Goal: Information Seeking & Learning: Learn about a topic

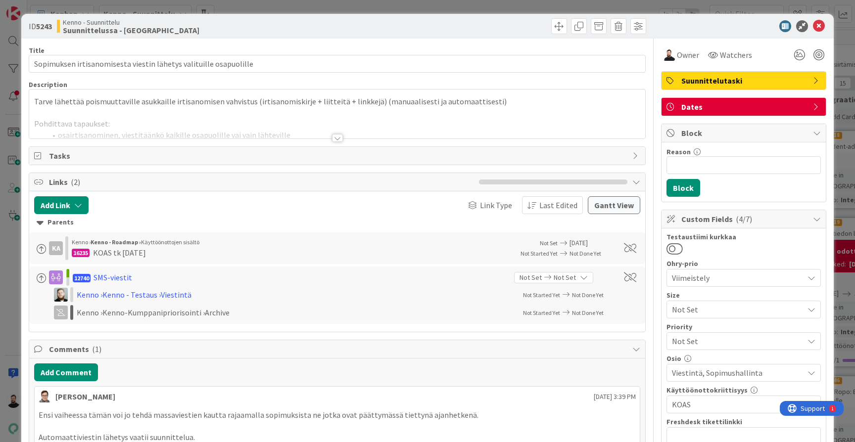
click at [340, 138] on div at bounding box center [337, 138] width 11 height 8
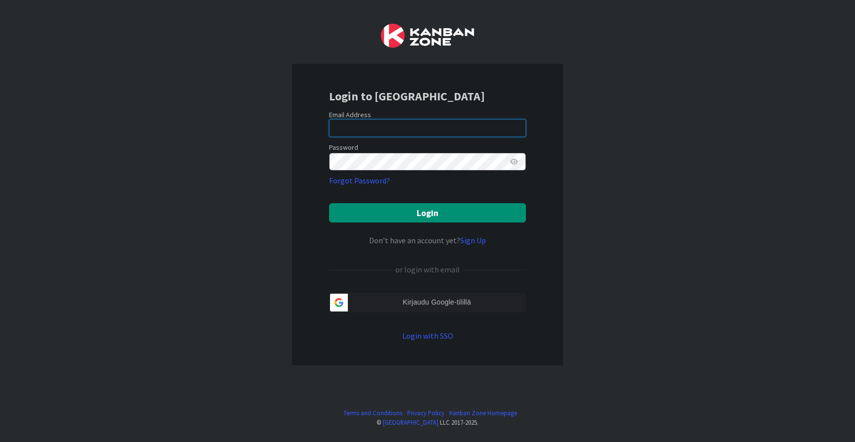
type input "taavi.kervinen@pandia.fi"
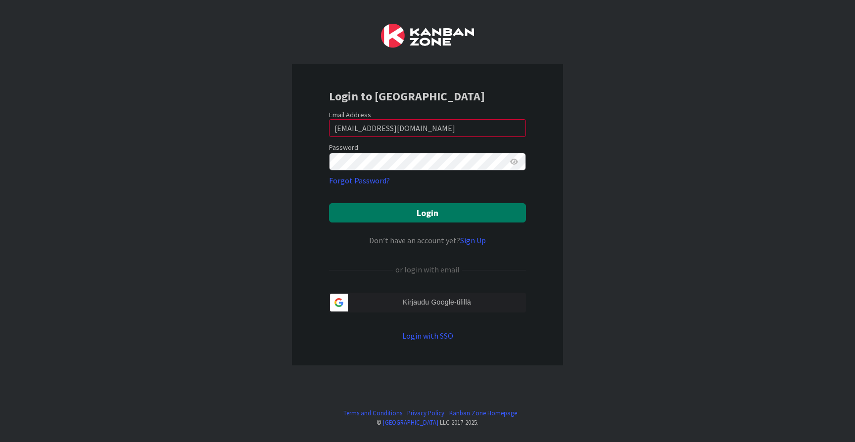
click at [424, 207] on button "Login" at bounding box center [427, 212] width 197 height 19
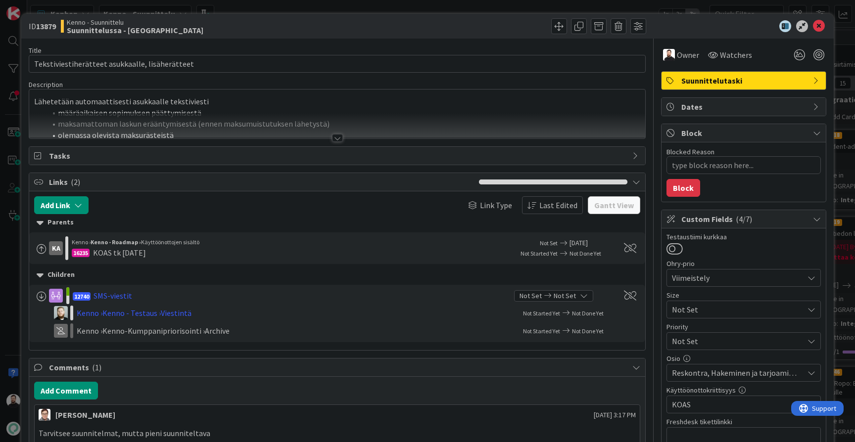
type textarea "x"
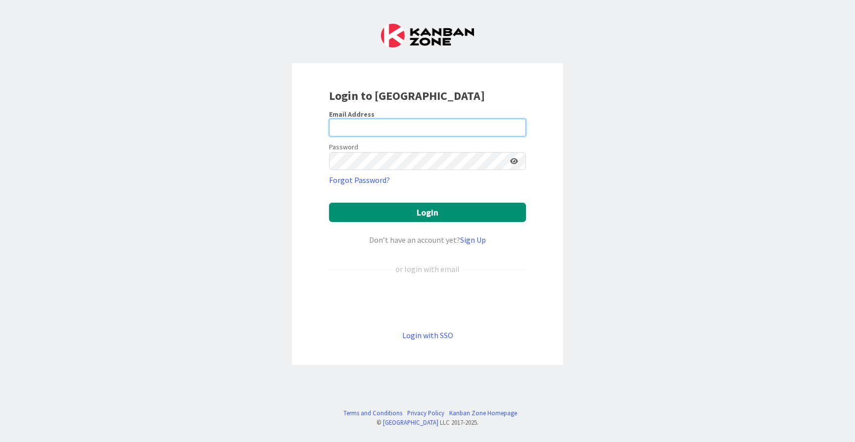
type input "[EMAIL_ADDRESS][DOMAIN_NAME]"
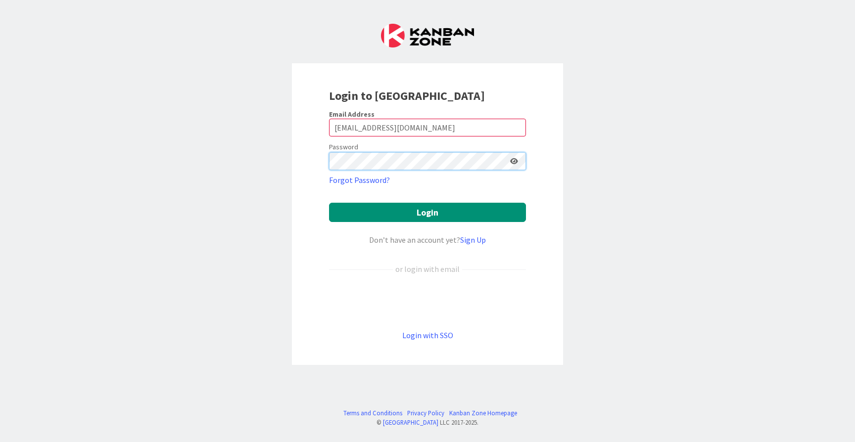
click at [428, 212] on button "Login" at bounding box center [427, 212] width 197 height 19
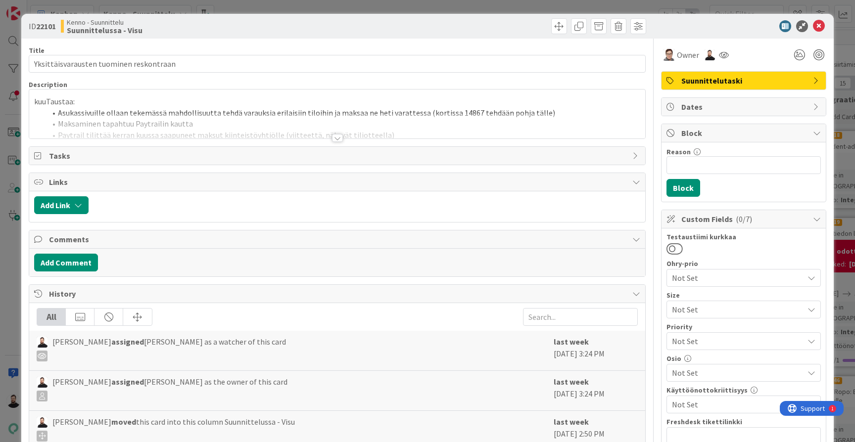
click at [505, 32] on div at bounding box center [493, 26] width 306 height 16
click at [337, 141] on div at bounding box center [337, 138] width 11 height 8
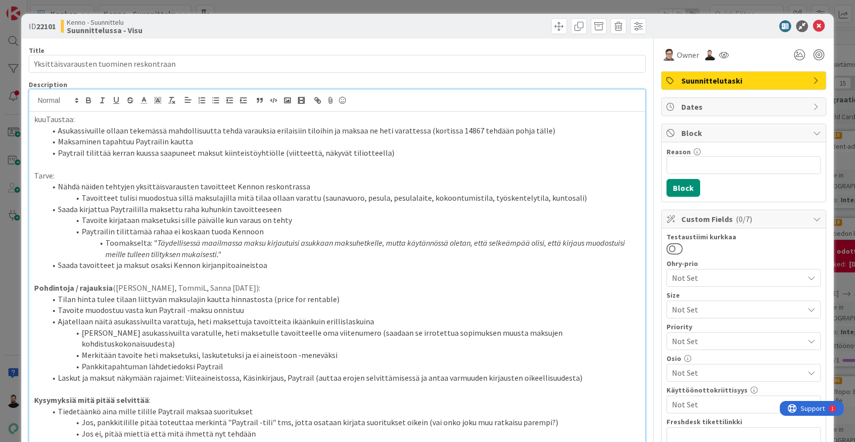
click at [5, 303] on div "ID 22101 Kenno - Suunnittelu Suunnittelussa - Visu Title 39 / 128 Yksittäisvara…" at bounding box center [427, 221] width 855 height 442
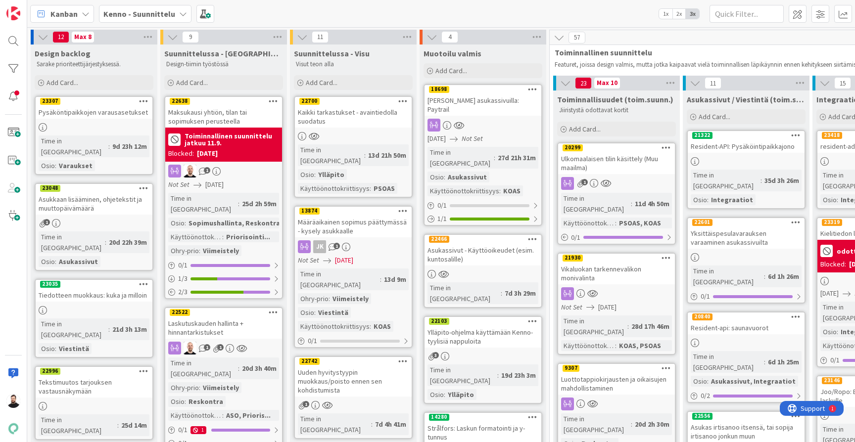
click at [168, 19] on span "Kenno - Suunnittelu" at bounding box center [139, 14] width 72 height 12
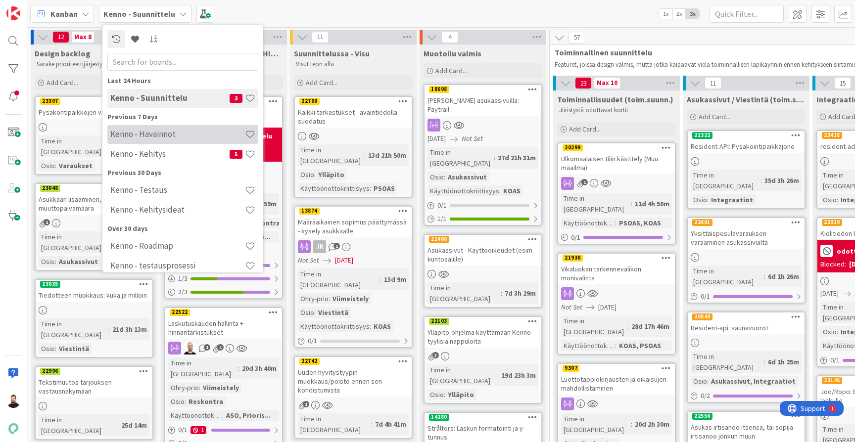
click at [192, 137] on h4 "Kenno - Havainnot" at bounding box center [177, 134] width 135 height 10
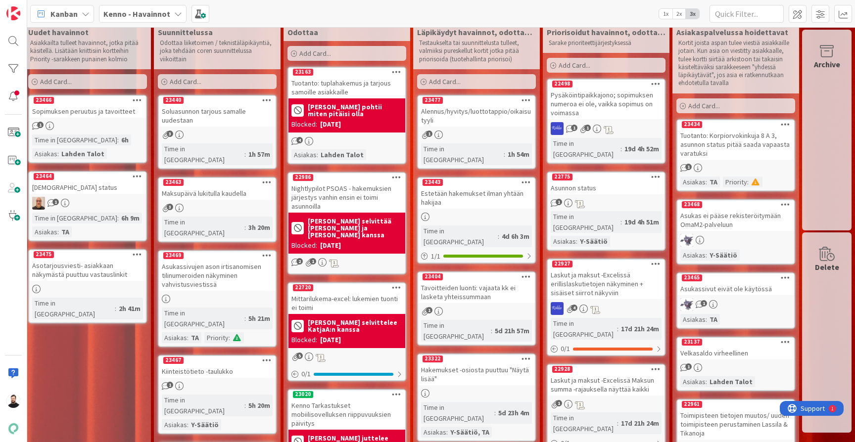
scroll to position [21, 6]
click at [174, 16] on icon at bounding box center [178, 14] width 8 height 8
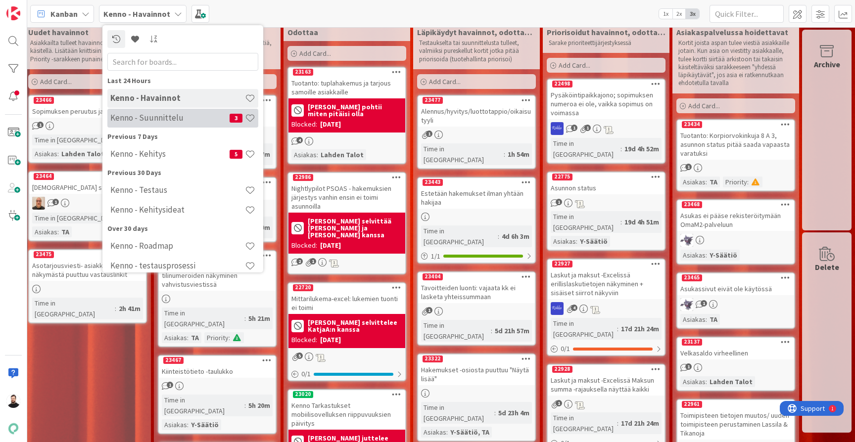
click at [137, 123] on div "Kenno - Suunnittelu 3" at bounding box center [182, 118] width 151 height 19
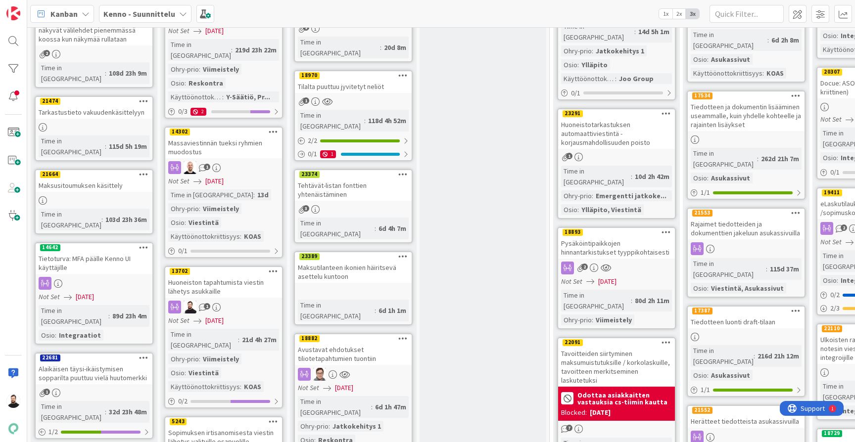
scroll to position [530, 0]
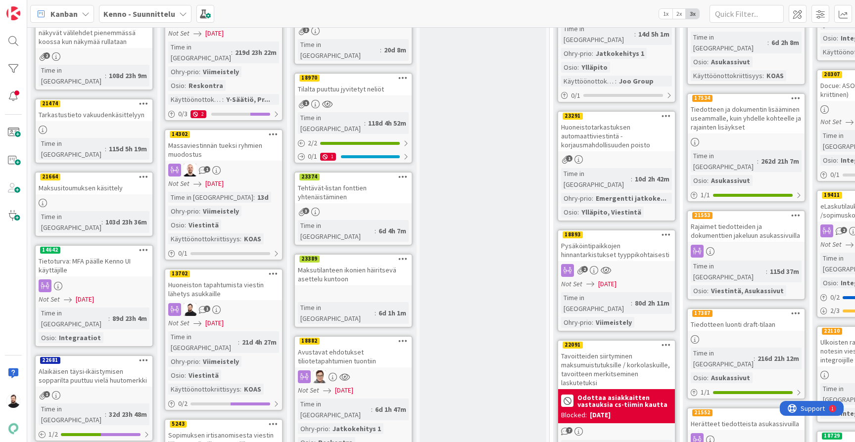
click at [111, 255] on div "Tietoturva: MFA päälle Kenno UI käyttäjille" at bounding box center [94, 266] width 117 height 22
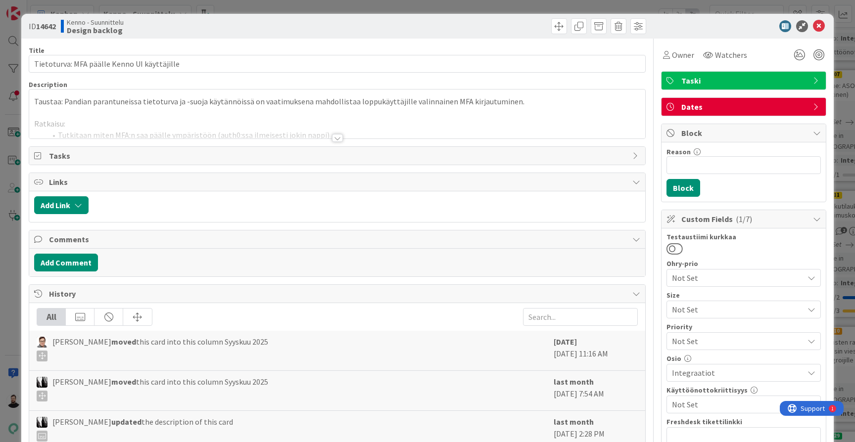
click at [336, 138] on div at bounding box center [337, 138] width 11 height 8
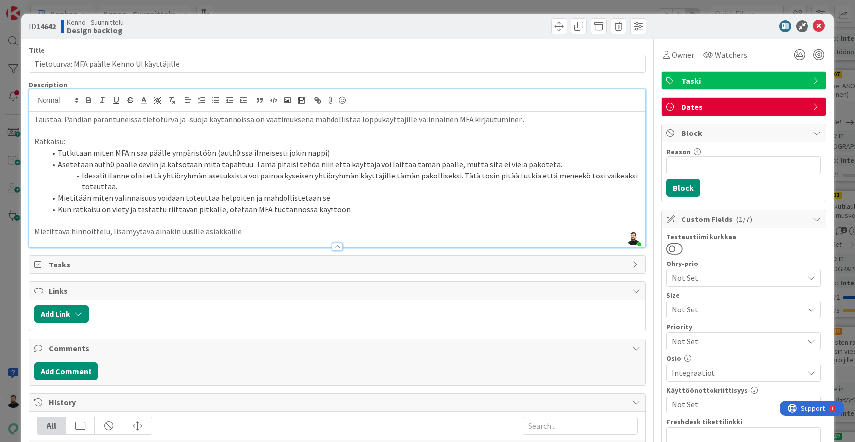
click at [13, 268] on div "ID 14642 Kenno - Suunnittelu Design backlog Title 43 / 128 Tietoturva: MFA pääl…" at bounding box center [427, 221] width 855 height 442
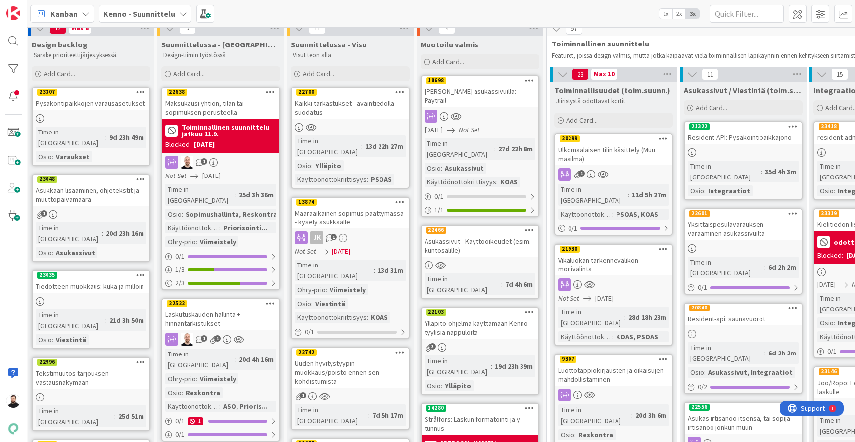
scroll to position [8, 4]
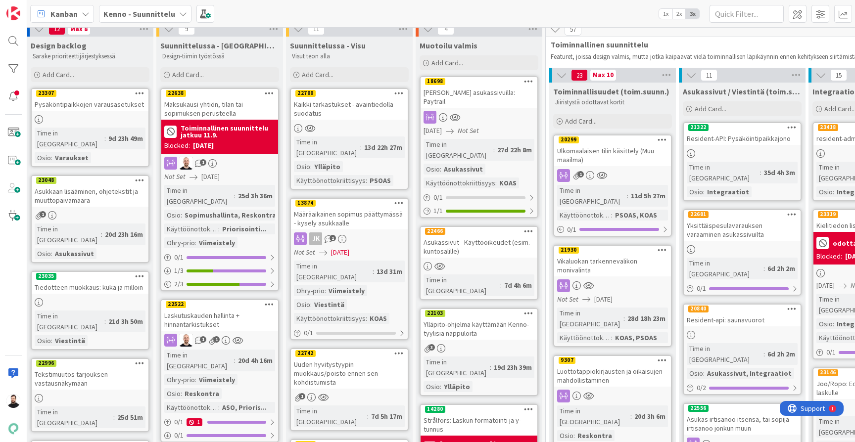
click at [126, 98] on div "Pysäköntipaikkojen varausasetukset" at bounding box center [90, 104] width 117 height 13
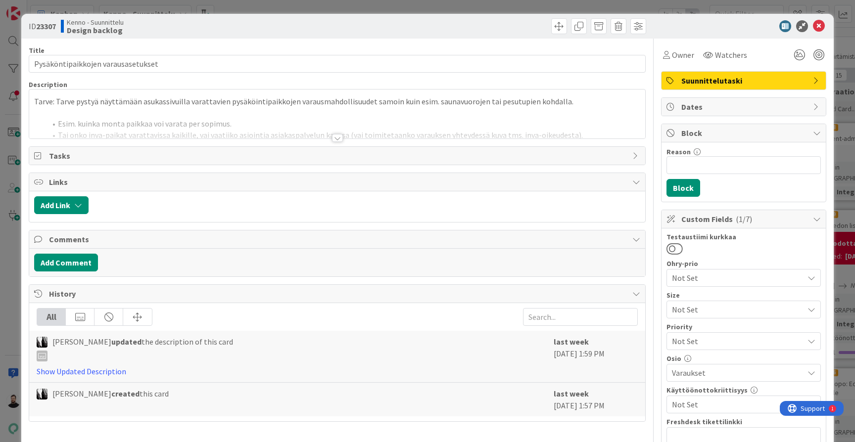
click at [336, 140] on div at bounding box center [337, 138] width 11 height 8
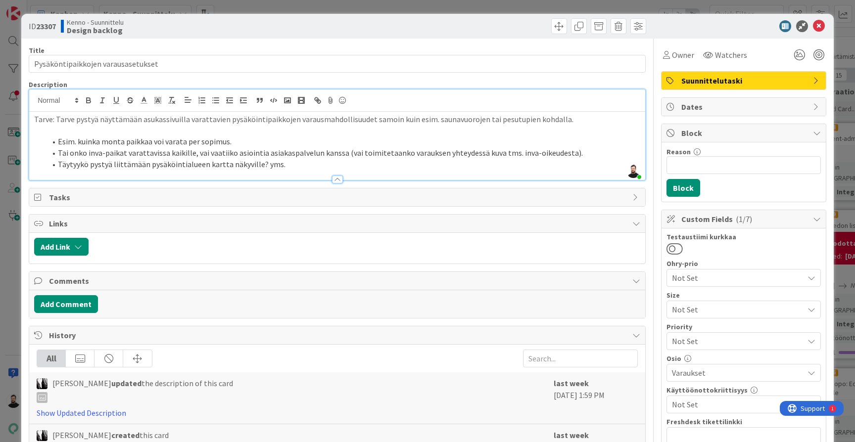
click at [12, 276] on div "ID 23307 Kenno - Suunnittelu Design backlog Title 34 / 128 Pysäköntipaikkojen v…" at bounding box center [427, 221] width 855 height 442
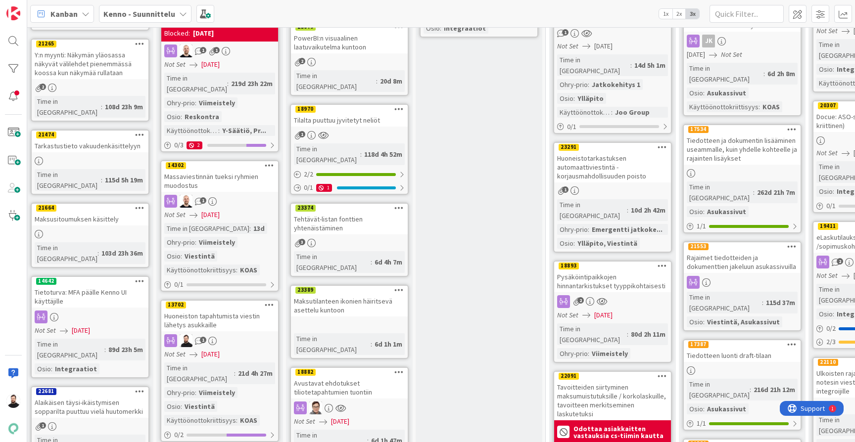
scroll to position [500, 4]
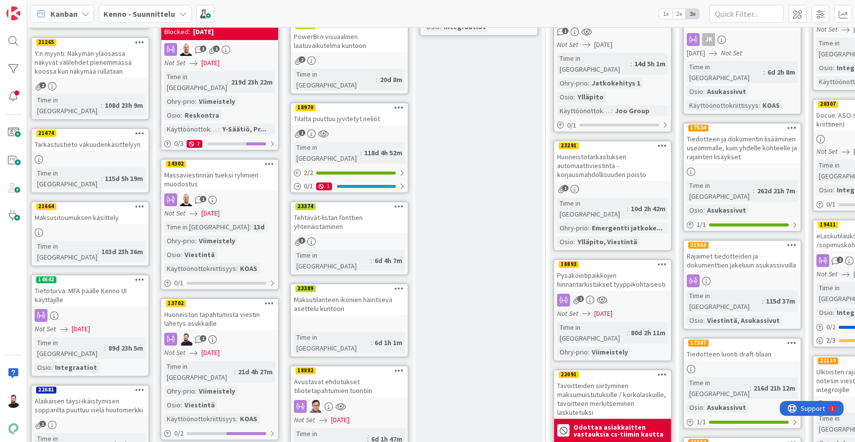
click at [224, 308] on div "Huoneiston tapahtumista viestin lähetys asukkaille" at bounding box center [219, 319] width 117 height 22
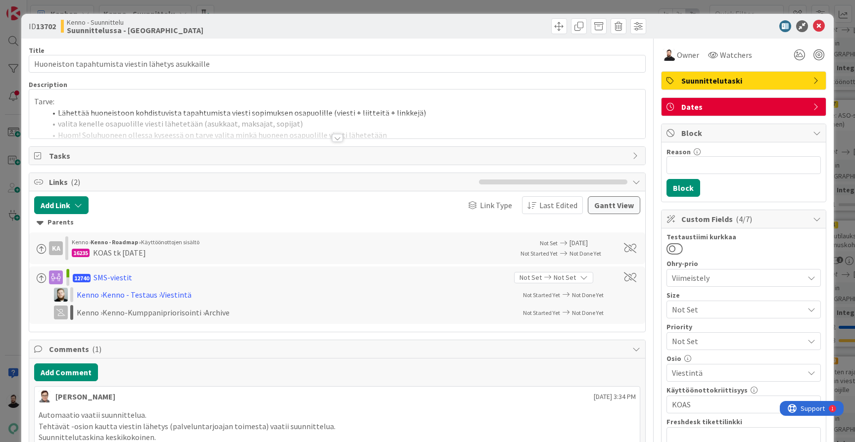
click at [338, 137] on div at bounding box center [337, 138] width 11 height 8
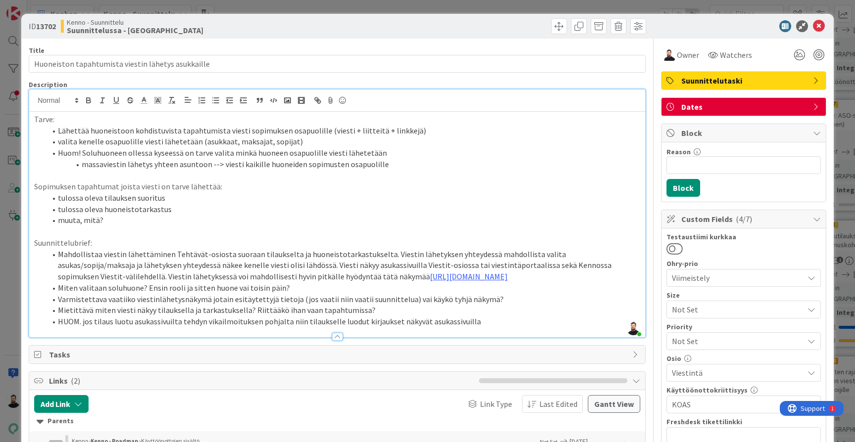
click at [4, 302] on div "ID 13702 Kenno - Suunnittelu Suunnittelussa - Rautalangat Title 50 / 128 Huonei…" at bounding box center [427, 221] width 855 height 442
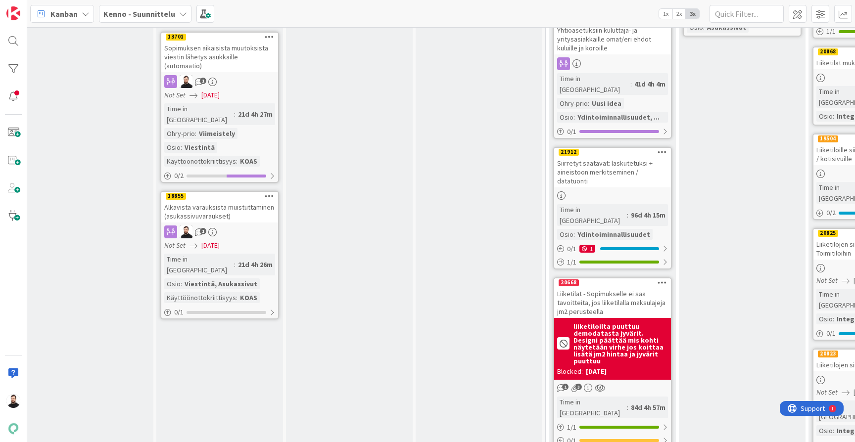
scroll to position [1208, 4]
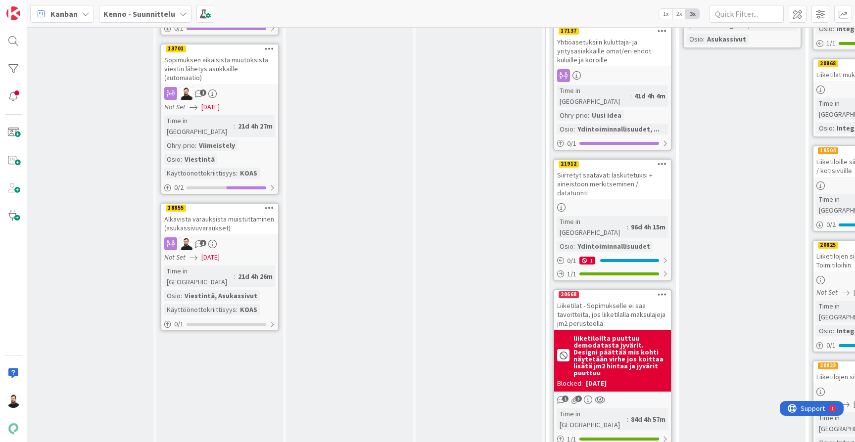
click at [211, 213] on div "Alkavista varauksista muistuttaminen (asukassivuvaraukset)" at bounding box center [219, 224] width 117 height 22
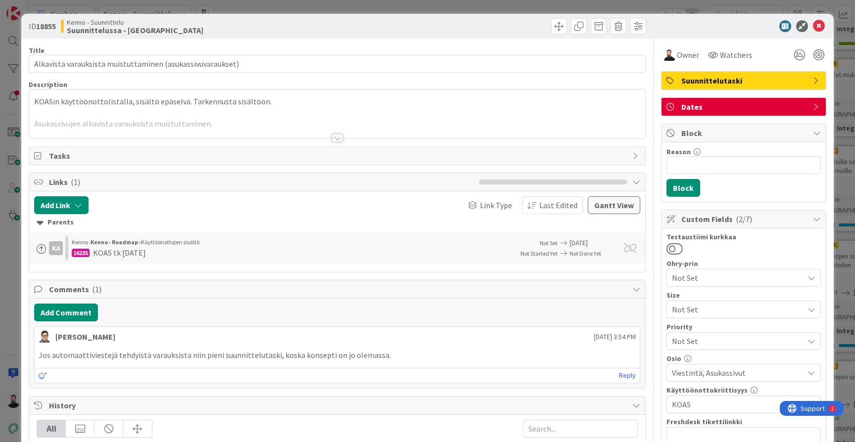
click at [334, 139] on div at bounding box center [337, 138] width 11 height 8
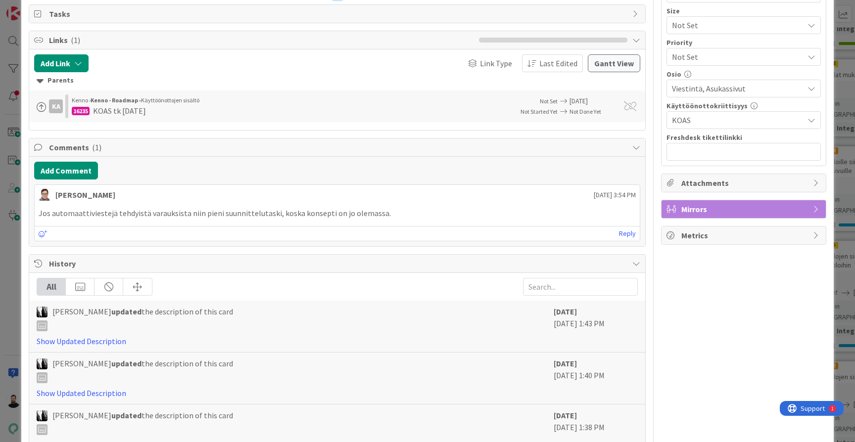
scroll to position [287, 0]
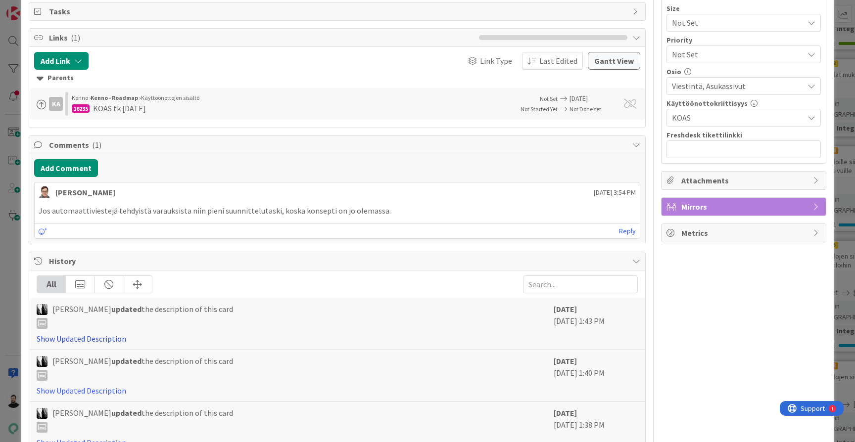
click at [72, 334] on link "Show Updated Description" at bounding box center [82, 339] width 90 height 10
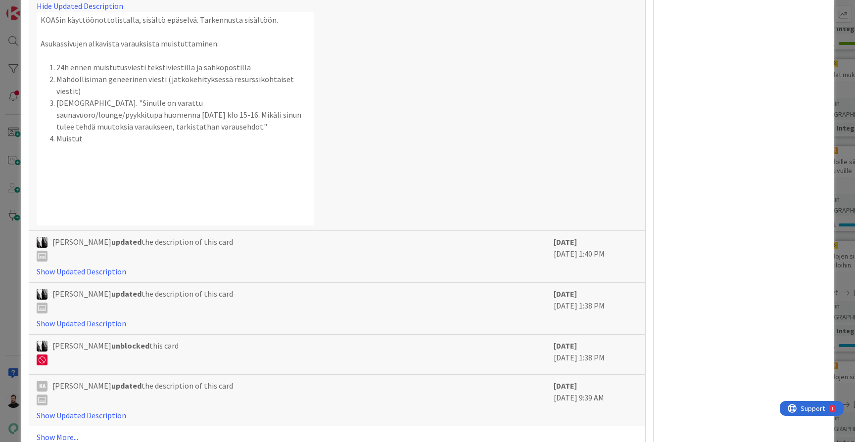
scroll to position [620, 0]
click at [64, 432] on link "Show More..." at bounding box center [337, 438] width 601 height 12
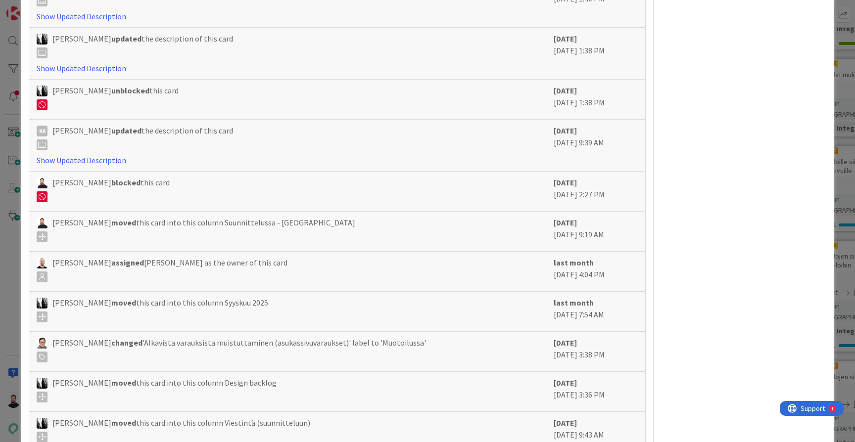
scroll to position [872, 0]
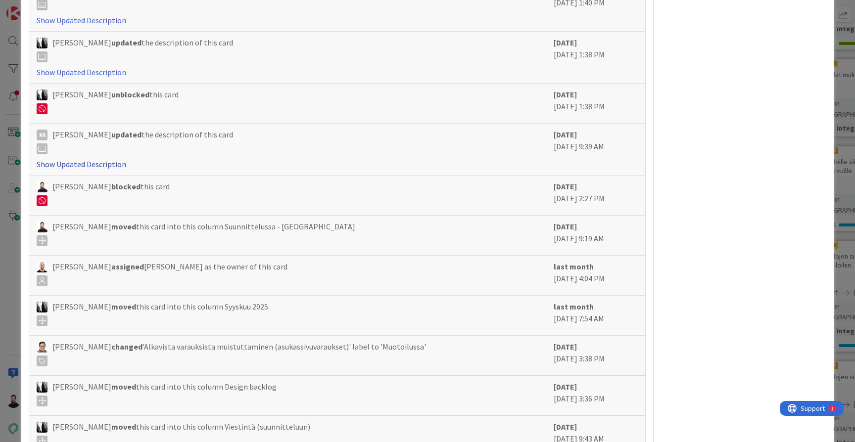
click at [110, 159] on link "Show Updated Description" at bounding box center [82, 164] width 90 height 10
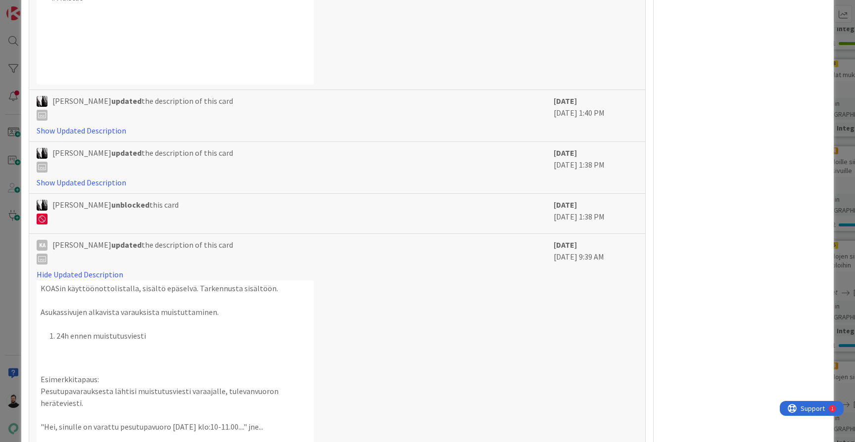
scroll to position [756, 0]
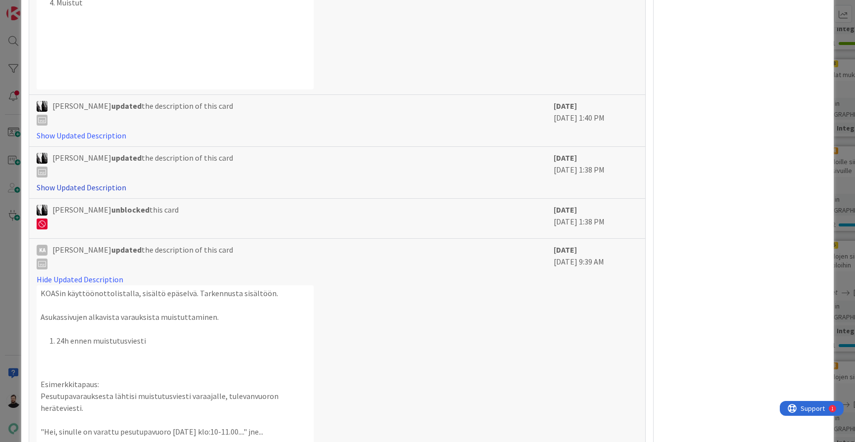
click at [117, 183] on link "Show Updated Description" at bounding box center [82, 188] width 90 height 10
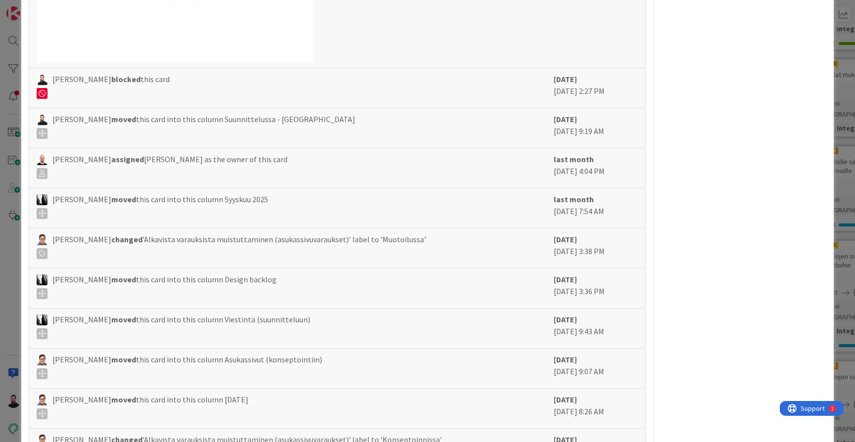
scroll to position [1419, 0]
click at [218, 233] on span "Sanna Mattila changed 'Alkavista varauksista muistuttaminen (asukassivuvaraukse…" at bounding box center [239, 246] width 374 height 26
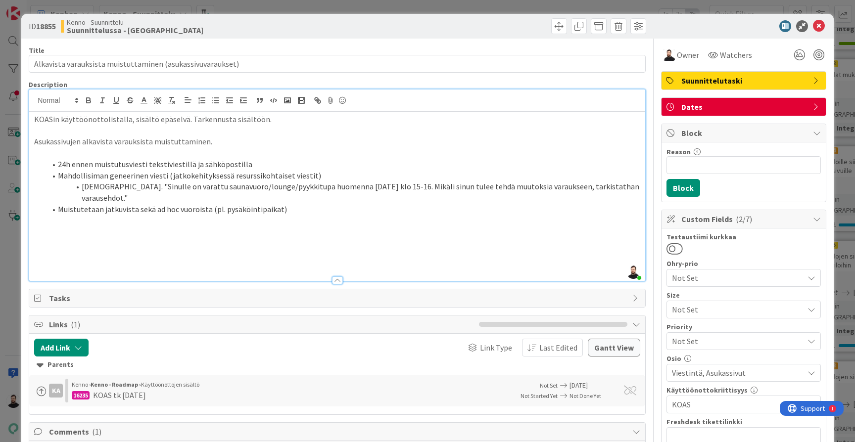
scroll to position [0, 0]
click at [569, 215] on p at bounding box center [337, 220] width 606 height 11
click at [571, 204] on li "Muistutetaan jatkuvista sekä ad hoc vuoroista (pl. pysäköintipaikat)" at bounding box center [343, 209] width 594 height 11
click at [109, 389] on div "KOAS tk [DATE]" at bounding box center [119, 395] width 53 height 12
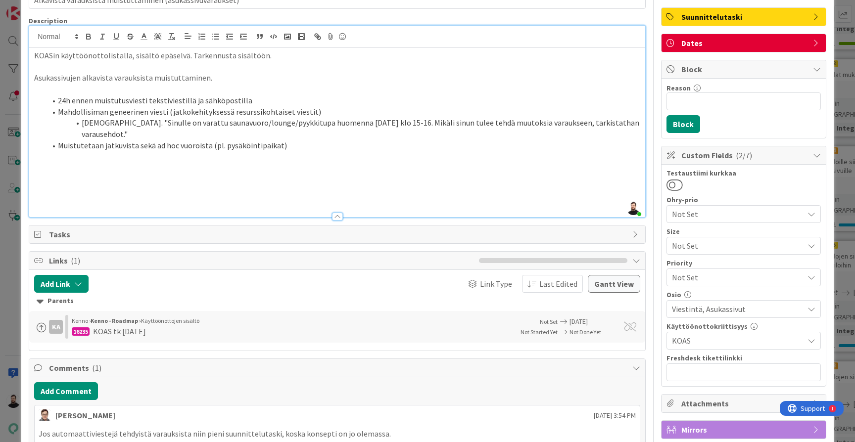
scroll to position [77, 0]
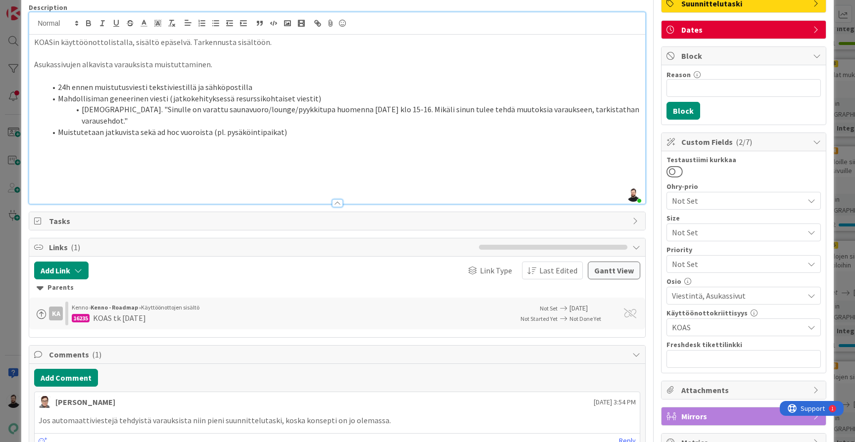
click at [135, 304] on b "Kenno - Roadmap ›" at bounding box center [116, 307] width 50 height 7
click at [41, 310] on span at bounding box center [42, 315] width 10 height 10
click at [91, 312] on div "16235 KOAS tk 1.2.2026" at bounding box center [289, 318] width 435 height 12
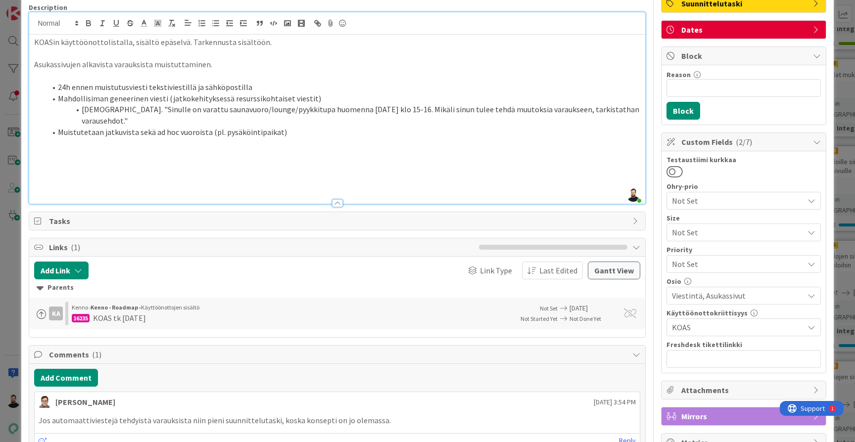
click at [57, 283] on div "Parents" at bounding box center [337, 288] width 601 height 11
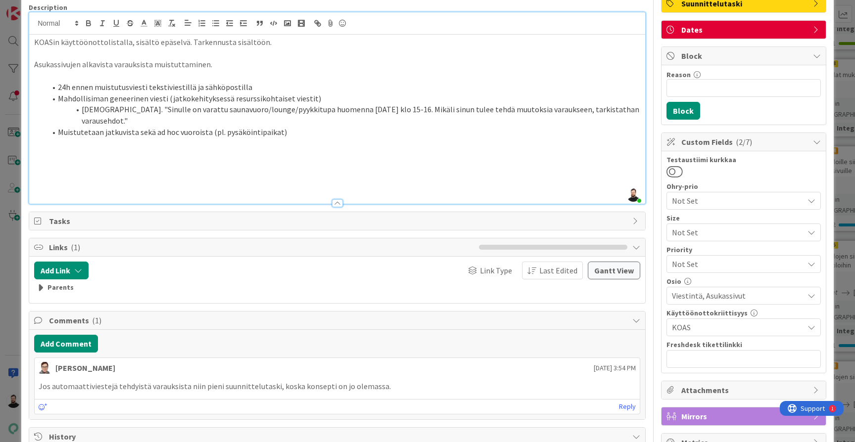
click at [57, 283] on div "Parents" at bounding box center [337, 288] width 601 height 11
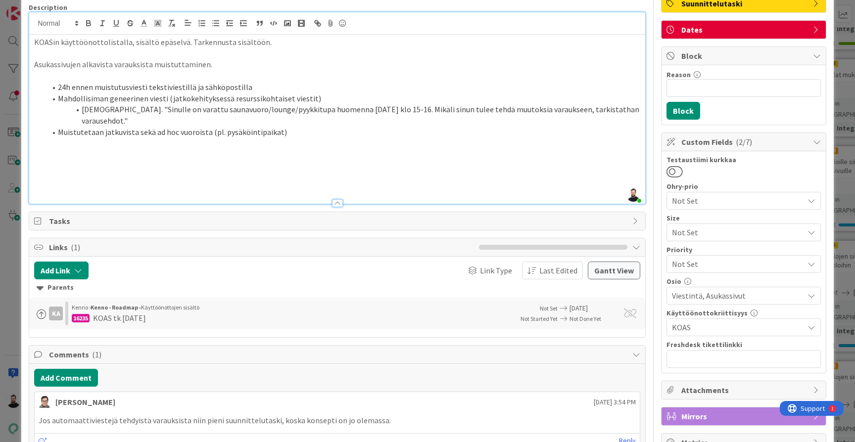
click at [133, 312] on div "KOAS tk [DATE]" at bounding box center [119, 318] width 53 height 12
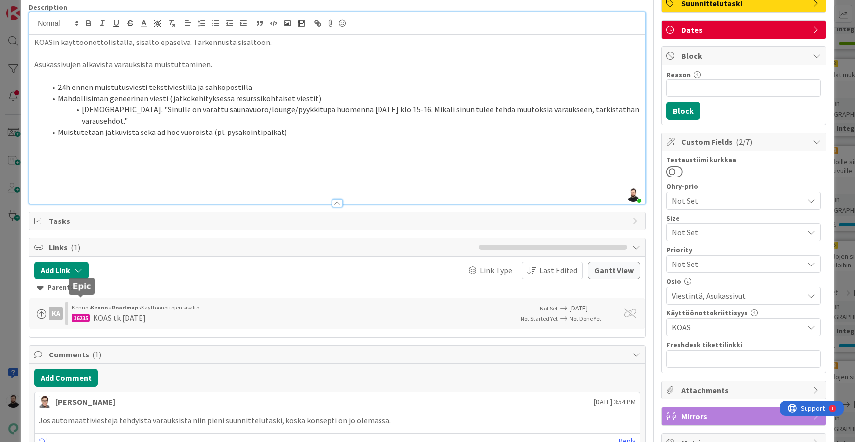
click at [78, 314] on div "16235" at bounding box center [81, 318] width 18 height 8
click at [496, 265] on span "Link Type" at bounding box center [496, 271] width 32 height 12
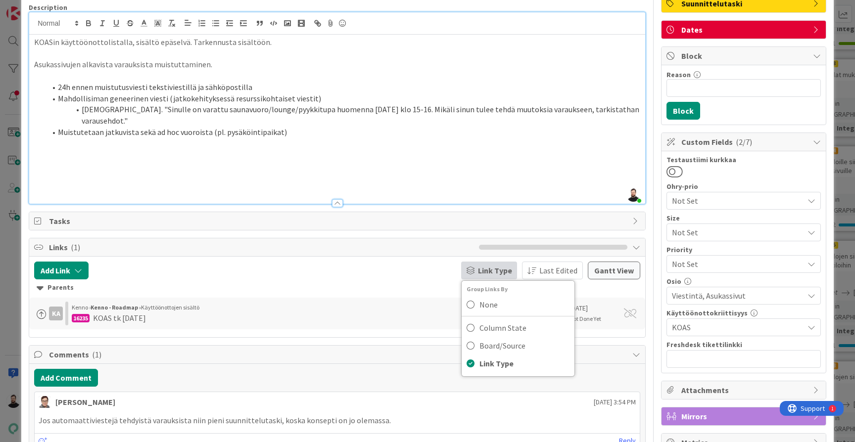
click at [496, 265] on span "Link Type" at bounding box center [495, 271] width 34 height 12
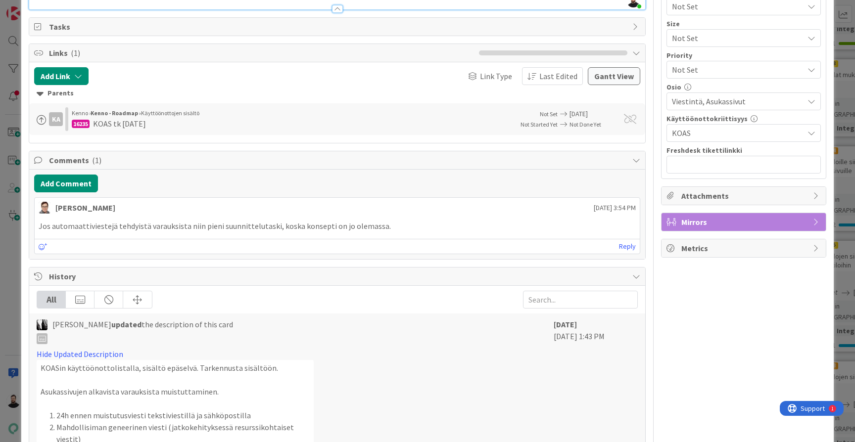
scroll to position [271, 0]
click at [13, 276] on div "ID 18855 Kenno - Suunnittelu Suunnittelussa - Rautalangat Title 58 / 128 Alkavi…" at bounding box center [427, 221] width 855 height 442
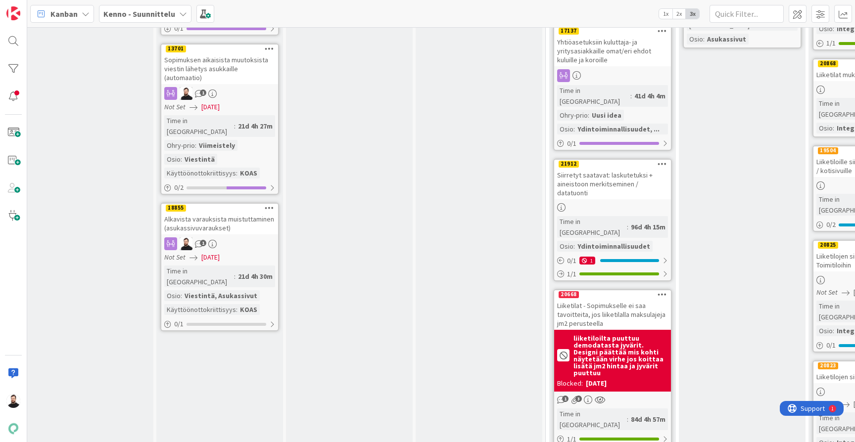
click at [145, 9] on b "Kenno - Suunnittelu" at bounding box center [139, 14] width 72 height 10
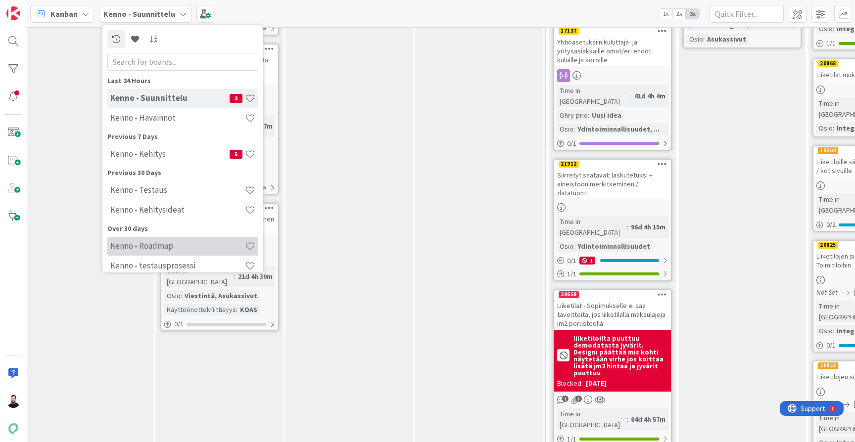
click at [174, 250] on h4 "Kenno - Roadmap" at bounding box center [177, 246] width 135 height 10
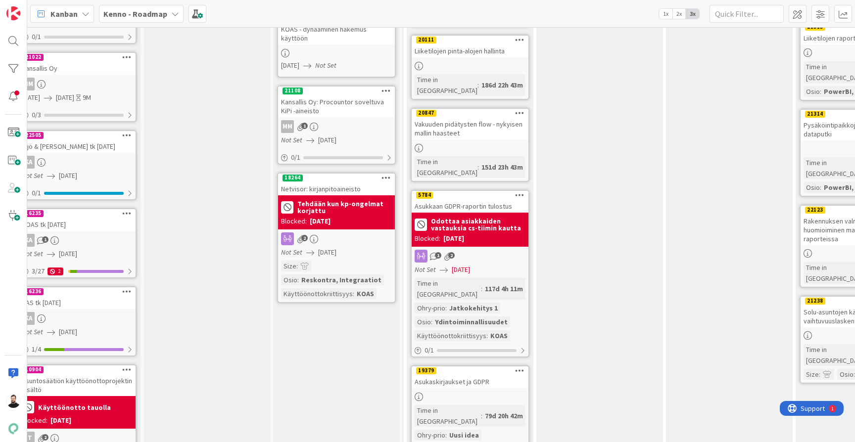
scroll to position [412, 21]
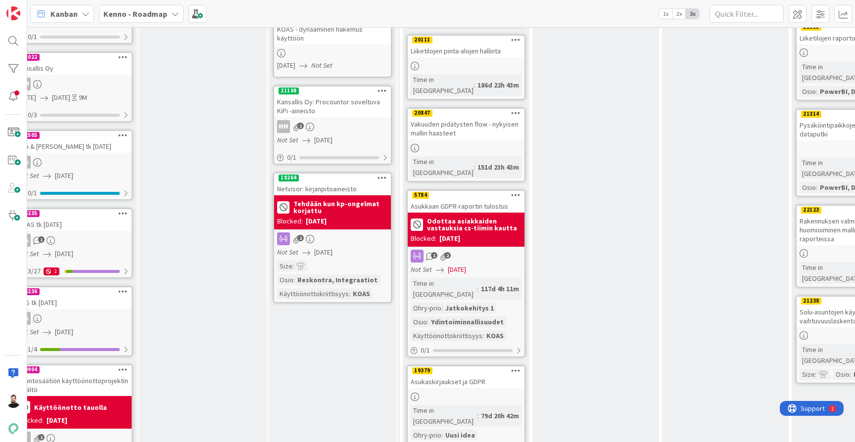
click at [59, 219] on div "KOAS tk [DATE]" at bounding box center [73, 224] width 117 height 13
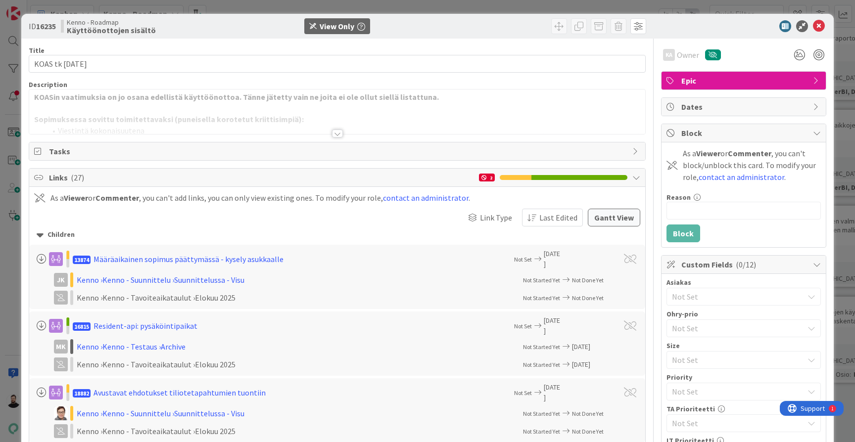
click at [343, 133] on div at bounding box center [337, 121] width 616 height 25
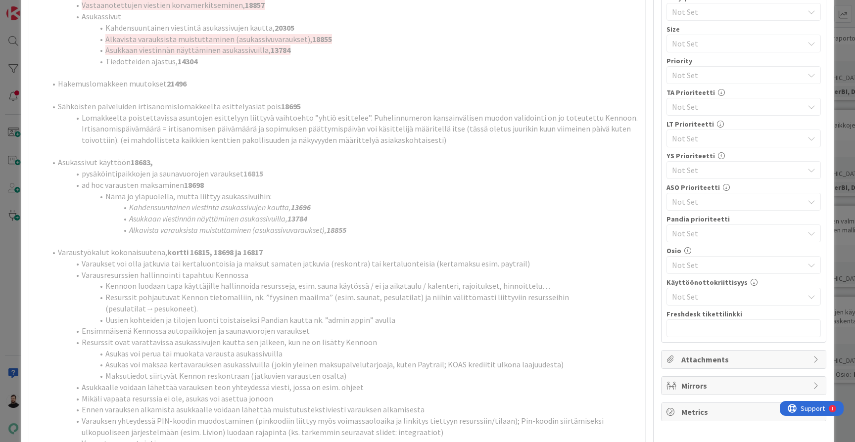
scroll to position [325, 0]
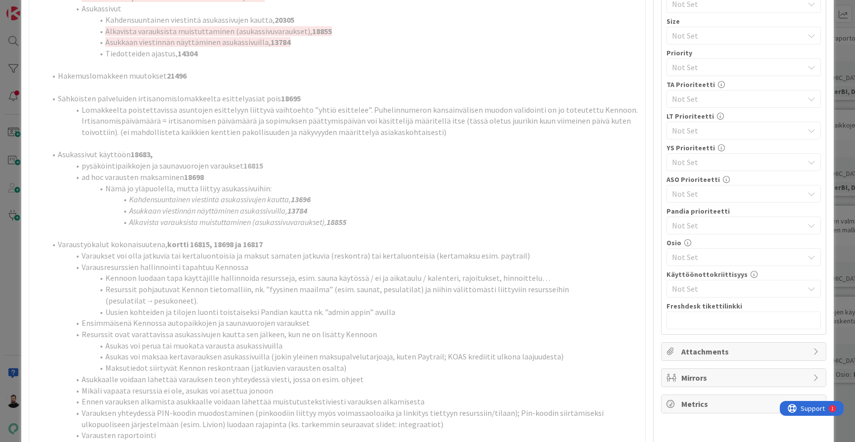
click at [15, 177] on div "ID 16235 Kenno - Roadmap Käyttöönottojen sisältö View Only Title 16 / 128 KOAS …" at bounding box center [427, 221] width 855 height 442
click at [9, 312] on div "ID 16235 Kenno - Roadmap Käyttöönottojen sisältö View Only Title 16 / 128 KOAS …" at bounding box center [427, 221] width 855 height 442
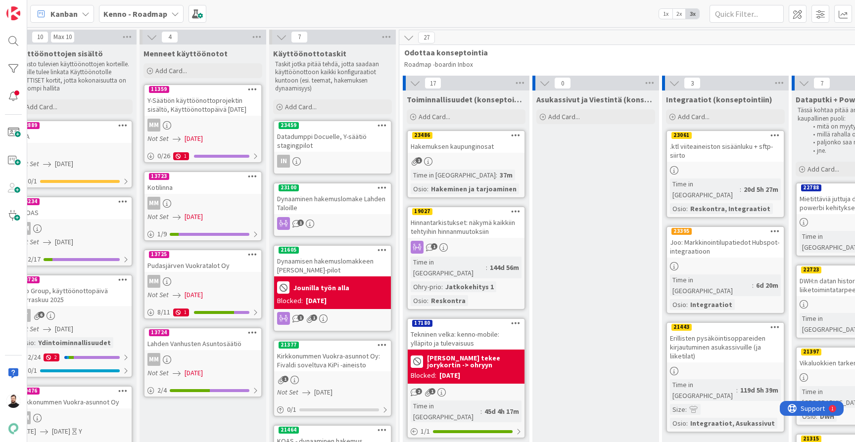
click at [153, 11] on b "Kenno - Roadmap" at bounding box center [135, 14] width 64 height 10
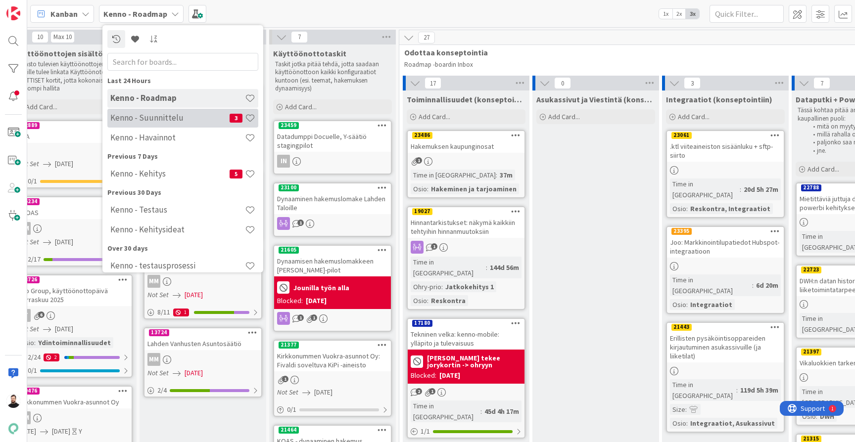
click at [180, 123] on div "Kenno - Suunnittelu 3" at bounding box center [182, 118] width 151 height 19
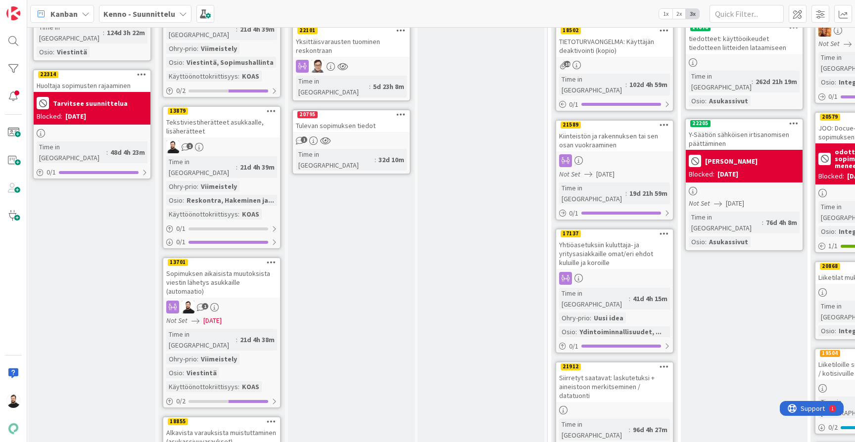
scroll to position [1003, 2]
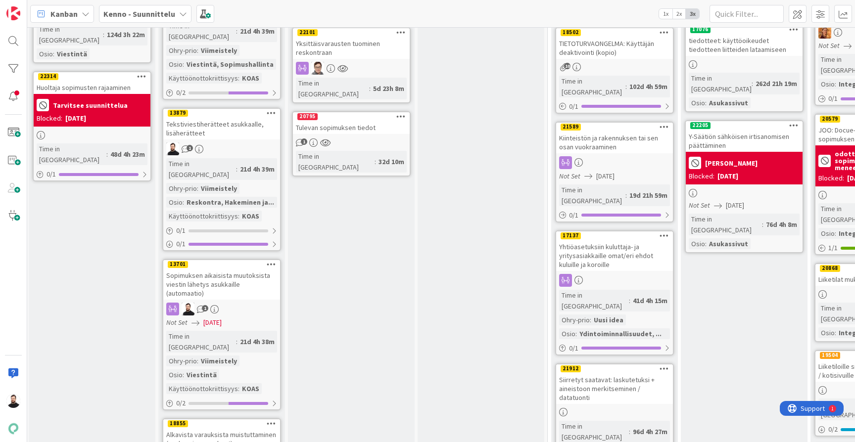
click at [224, 269] on div "Sopimuksen aikaisista muutoksista viestin lähetys asukkaille (automaatio)" at bounding box center [221, 284] width 117 height 31
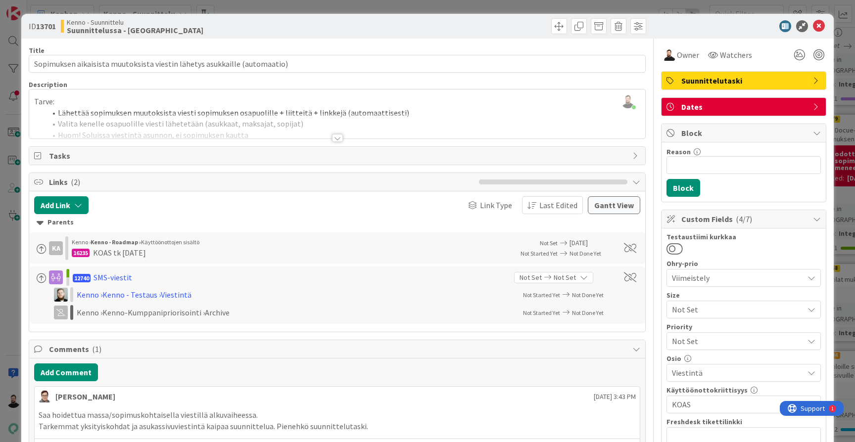
click at [346, 137] on div at bounding box center [337, 125] width 616 height 25
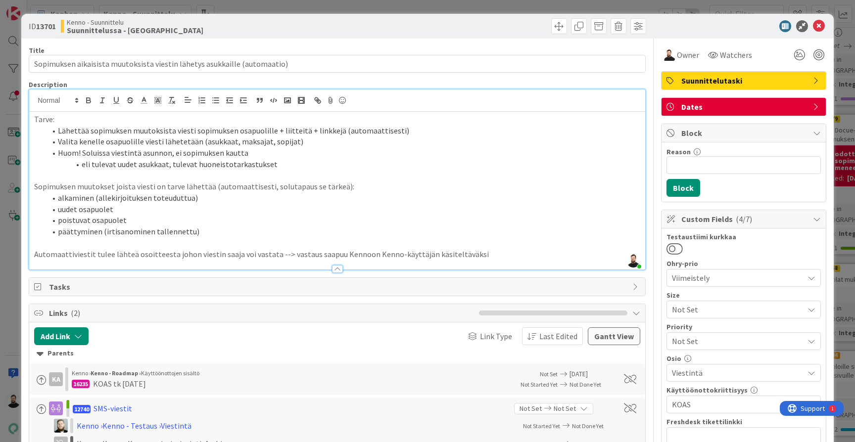
click at [15, 203] on div "ID 13701 Kenno - Suunnittelu Suunnittelussa - Rautalangat Title 73 / 128 Sopimu…" at bounding box center [427, 221] width 855 height 442
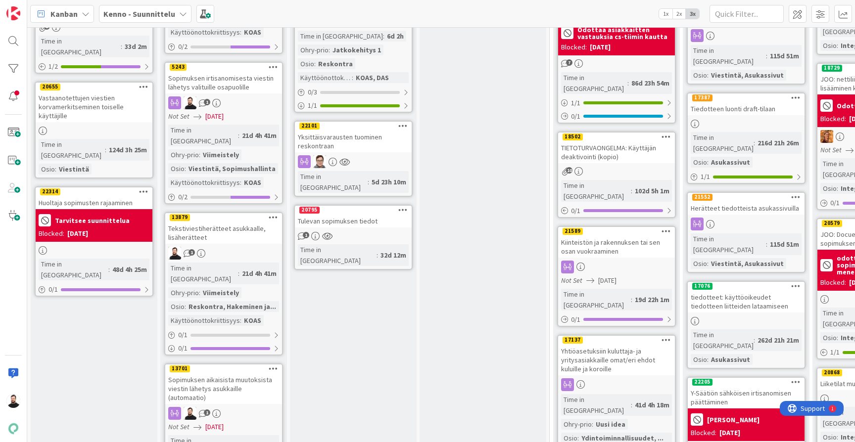
scroll to position [898, 0]
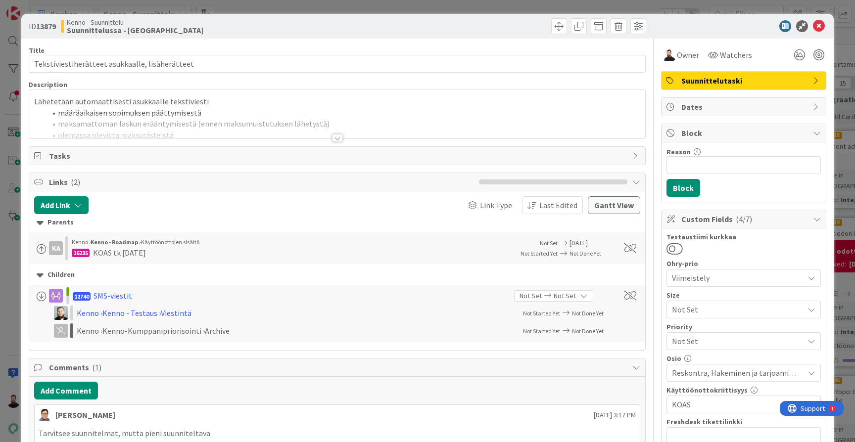
click at [337, 138] on div at bounding box center [337, 138] width 11 height 8
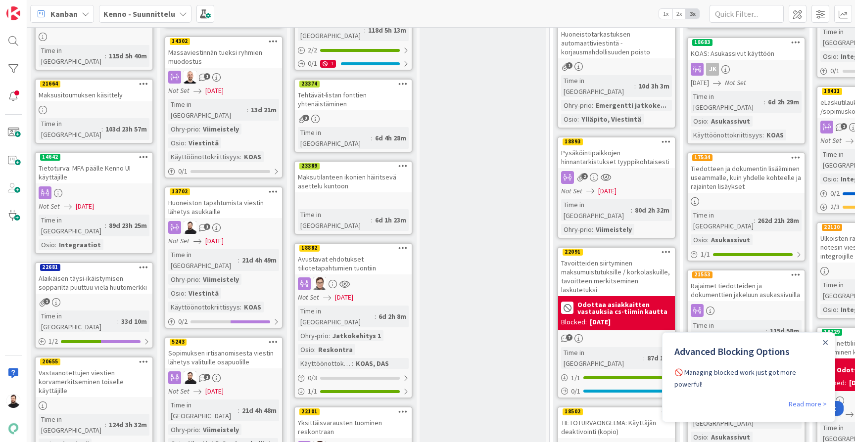
scroll to position [697, 0]
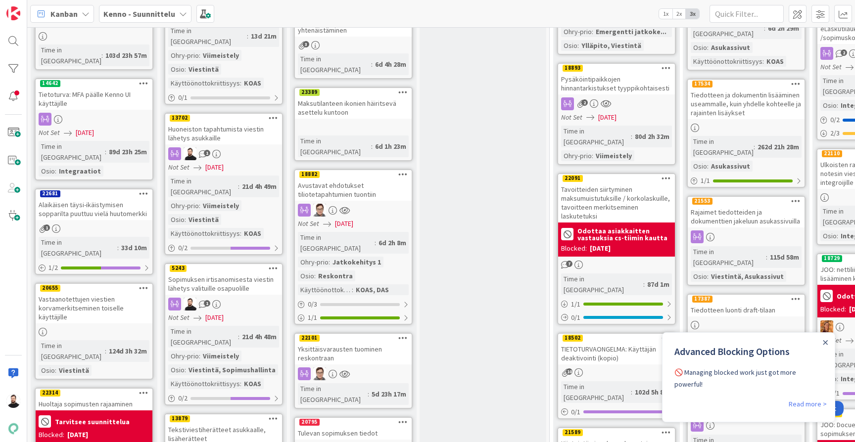
click at [219, 424] on div "Tekstiviestiherätteet asukkaalle, lisäherätteet" at bounding box center [223, 435] width 117 height 22
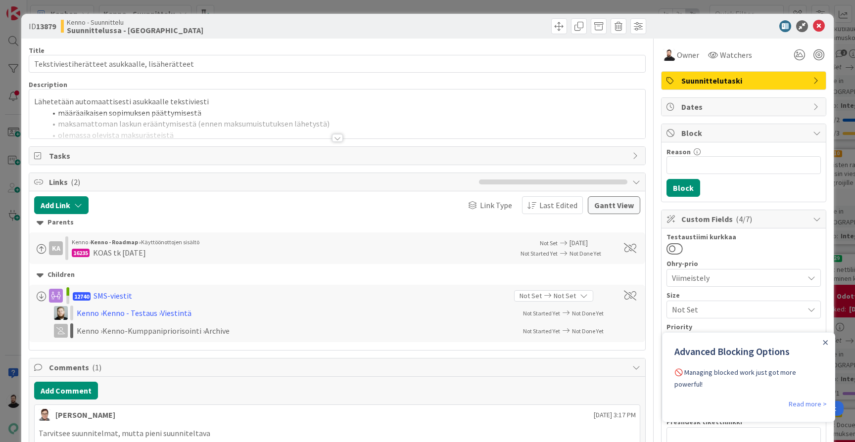
click at [332, 136] on div at bounding box center [337, 138] width 11 height 8
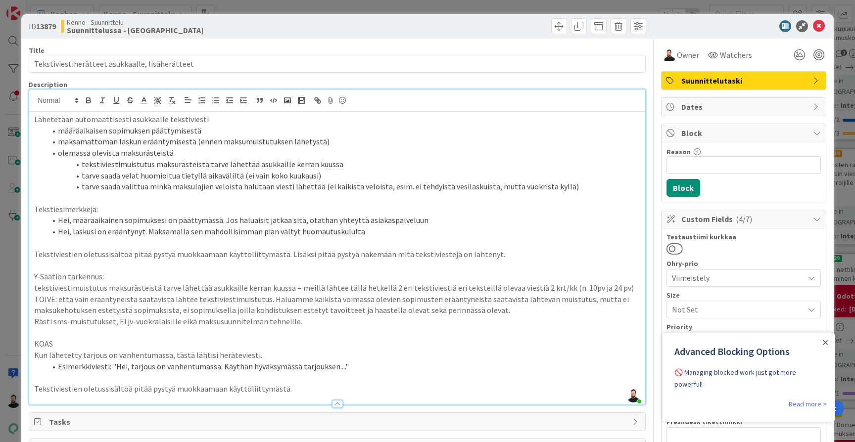
scroll to position [14, 0]
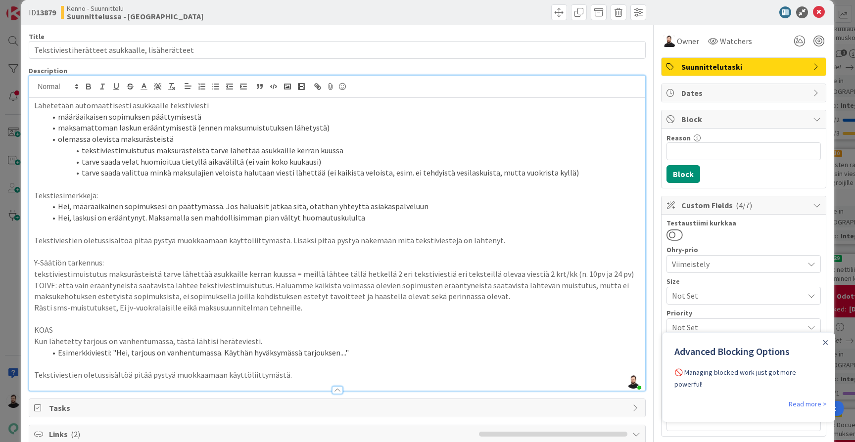
click at [214, 105] on p "Lähetetään automaattisesti asukkaalle tekstiviesti" at bounding box center [337, 105] width 606 height 11
click at [216, 117] on li "määräaikaisen sopimuksen päättymisestä" at bounding box center [343, 116] width 594 height 11
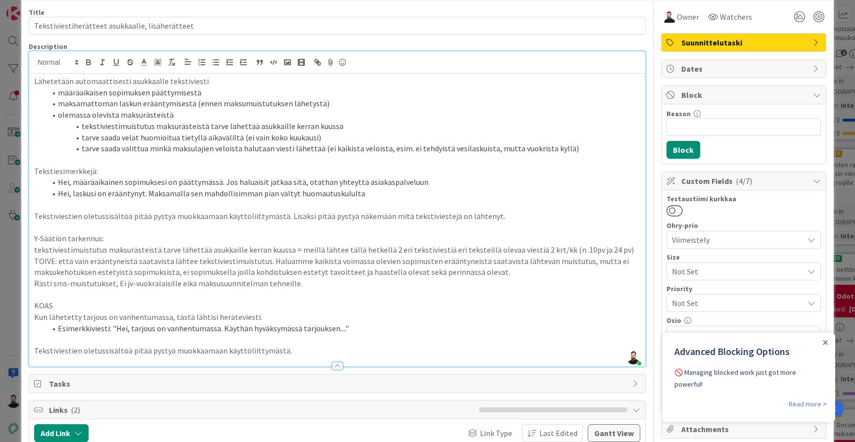
scroll to position [39, 0]
click at [352, 277] on p "Rästi sms-muistutukset, Ei jv-vuokralaisille eikä maksusuunnitelman tehneille." at bounding box center [337, 282] width 606 height 11
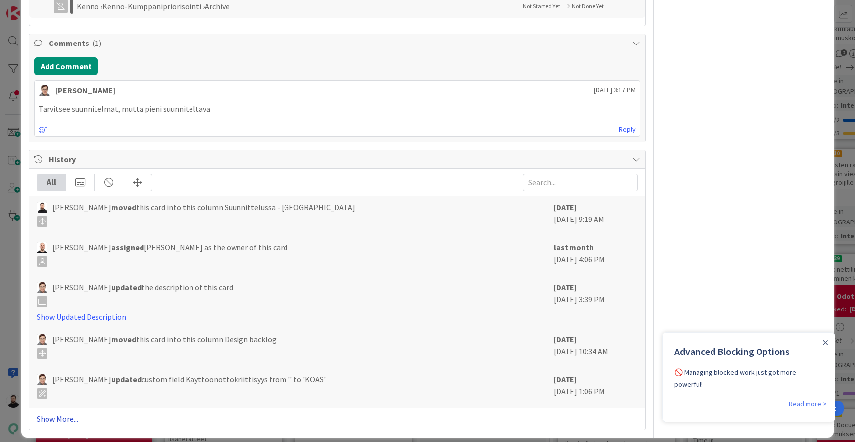
click at [44, 413] on link "Show More..." at bounding box center [337, 419] width 601 height 12
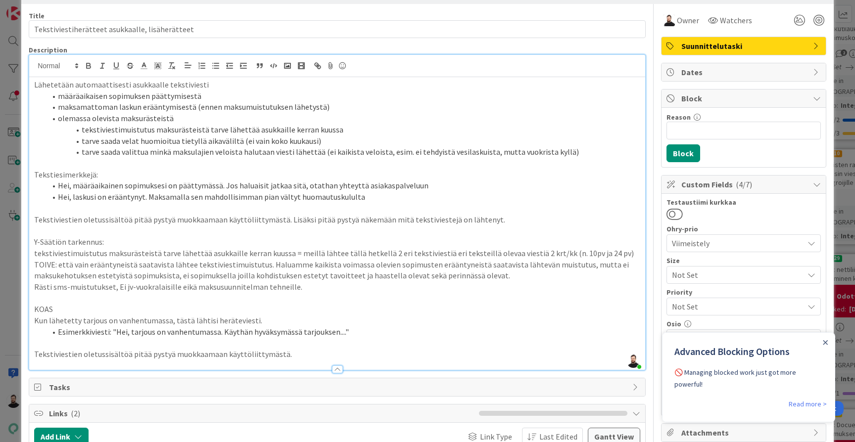
scroll to position [29, 0]
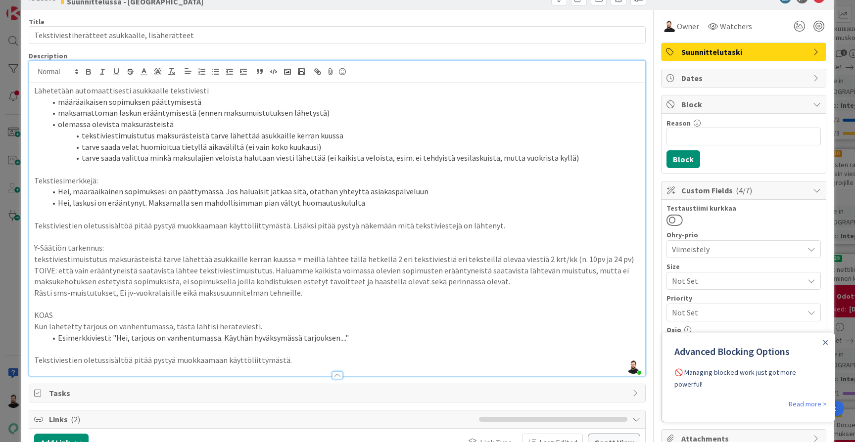
click at [15, 250] on div "ID 13879 Kenno - Suunnittelu Suunnittelussa - Rautalangat Title 47 / 128 Teksti…" at bounding box center [427, 221] width 855 height 442
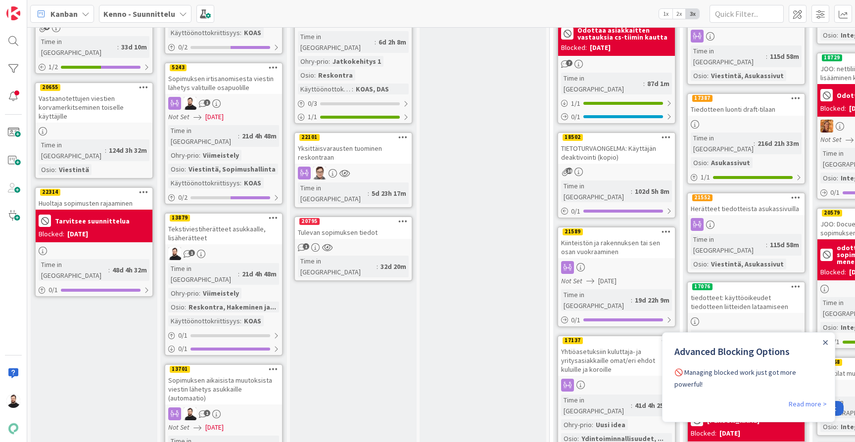
scroll to position [899, 0]
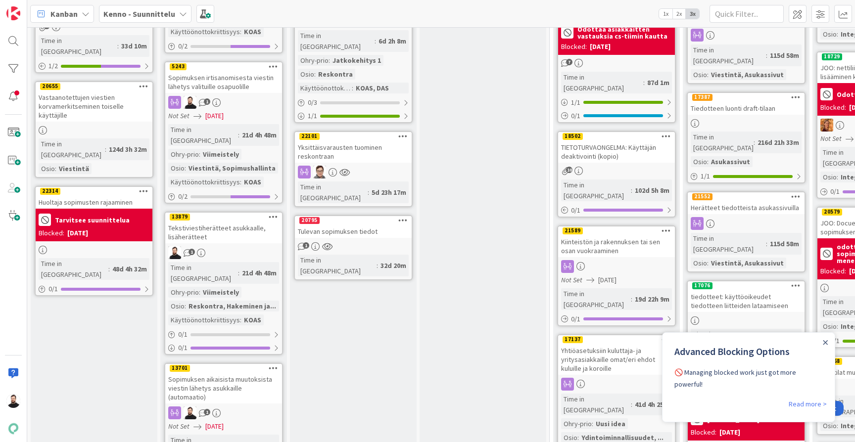
click at [223, 222] on div "Tekstiviestiherätteet asukkaalle, lisäherätteet" at bounding box center [223, 233] width 117 height 22
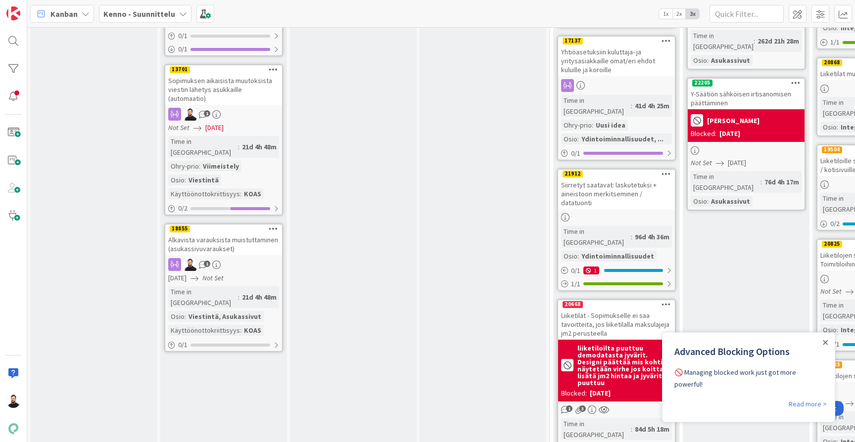
scroll to position [1149, 0]
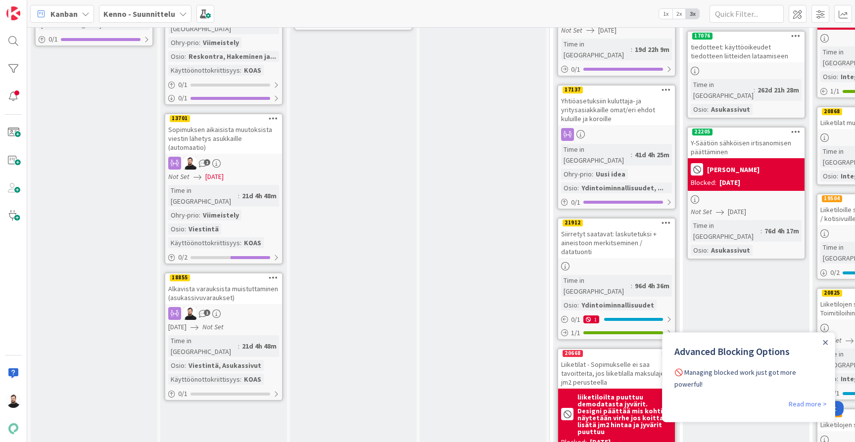
click at [215, 283] on div "Alkavista varauksista muistuttaminen (asukassivuvaraukset)" at bounding box center [223, 294] width 117 height 22
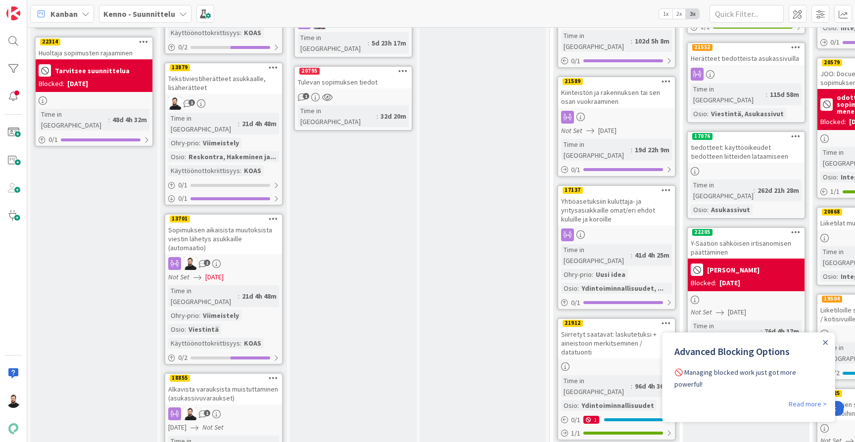
scroll to position [1041, 0]
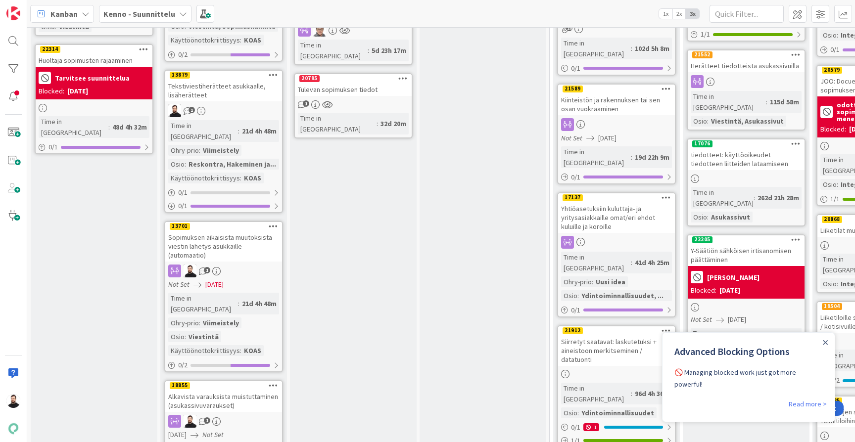
click at [228, 231] on div "Sopimuksen aikaisista muutoksista viestin lähetys asukkaille (automaatio)" at bounding box center [223, 246] width 117 height 31
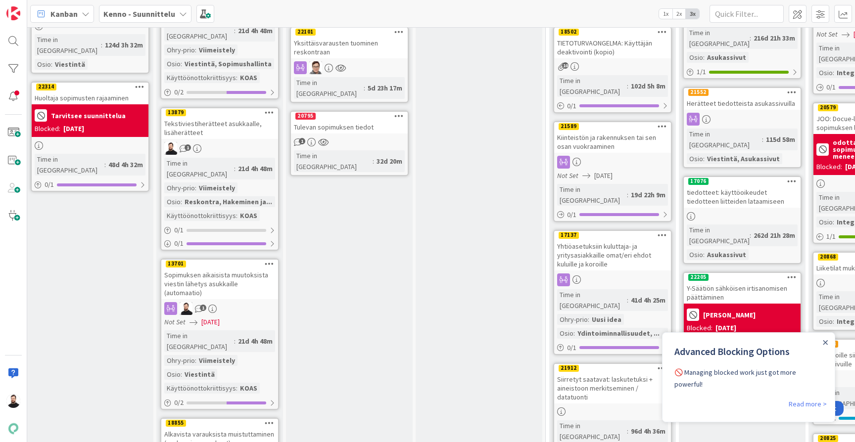
scroll to position [997, 3]
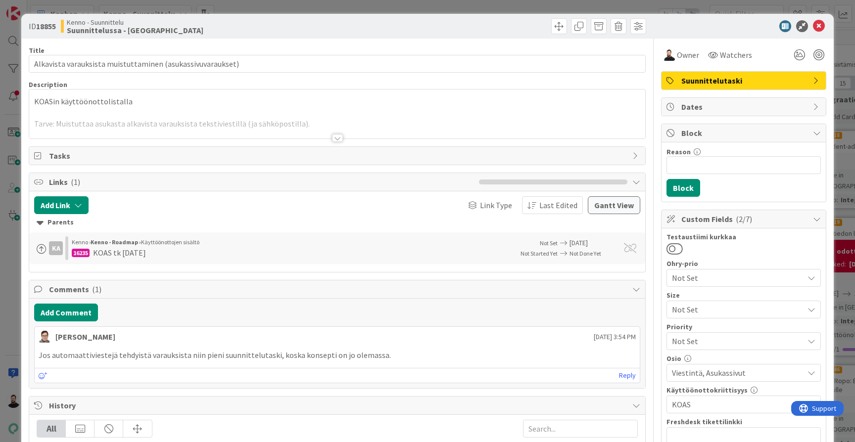
click at [338, 140] on div at bounding box center [337, 138] width 11 height 8
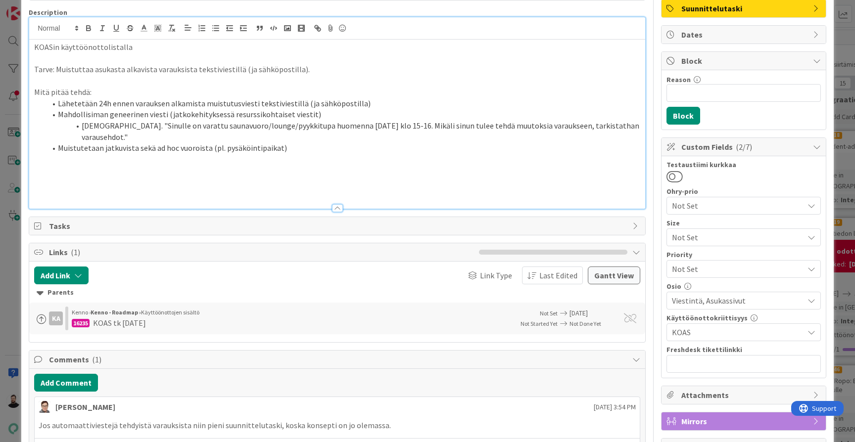
scroll to position [47, 0]
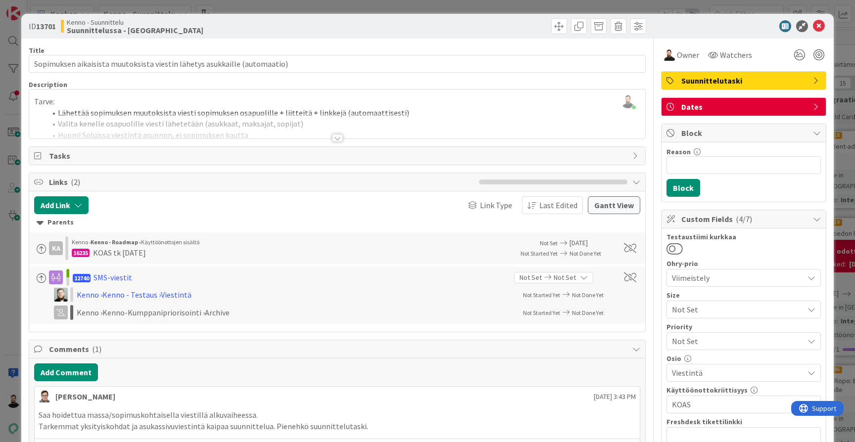
click at [337, 136] on div at bounding box center [337, 138] width 11 height 8
